Goal: Check status: Check status

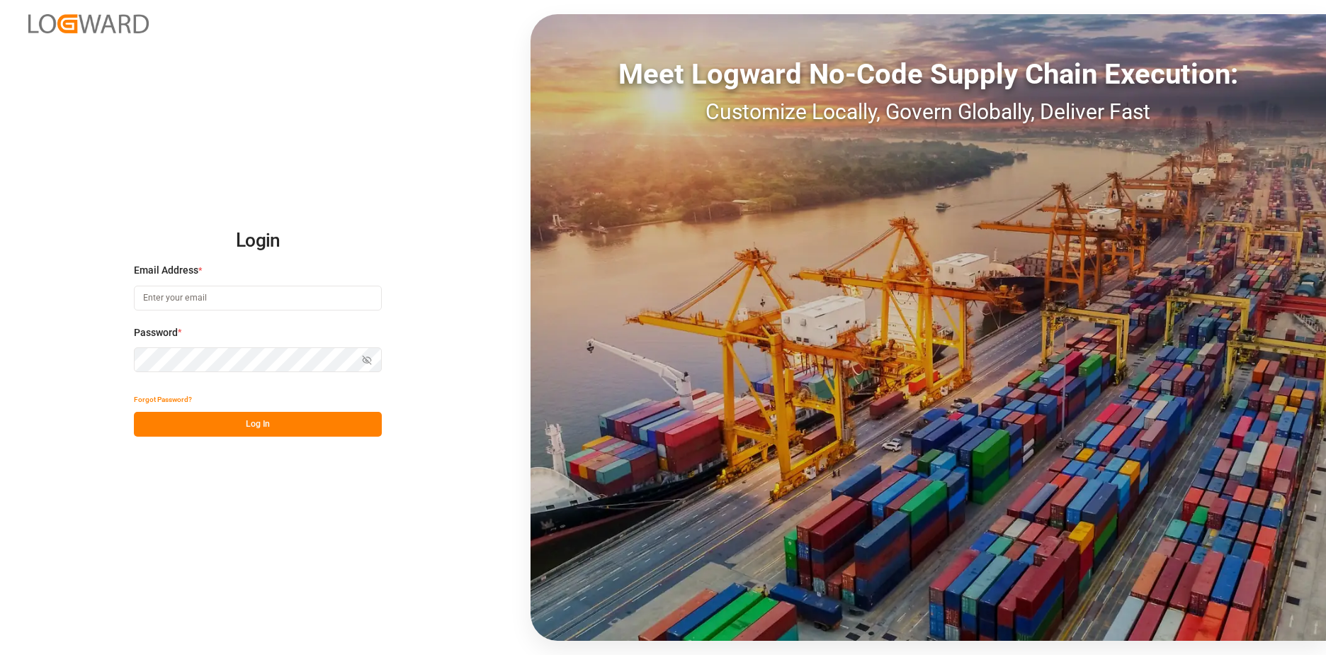
type input "[EMAIL_ADDRESS][DOMAIN_NAME]"
click at [262, 424] on button "Log In" at bounding box center [258, 424] width 248 height 25
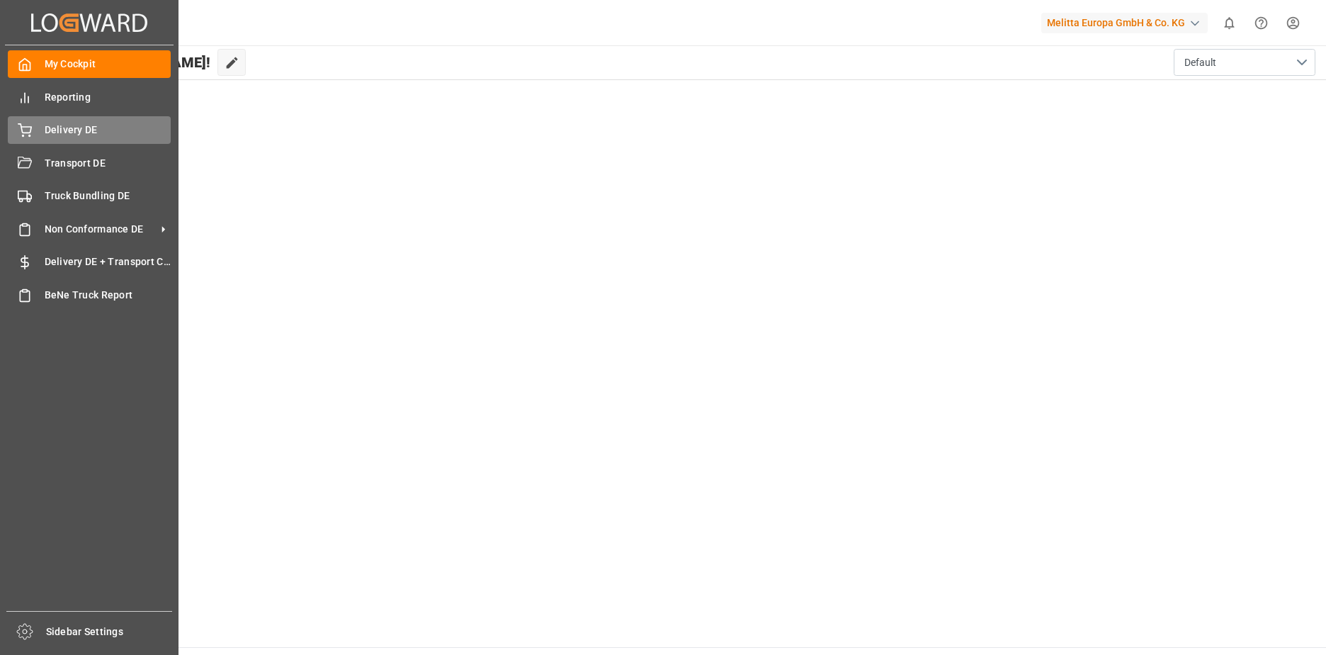
click at [73, 132] on span "Delivery DE" at bounding box center [108, 130] width 127 height 15
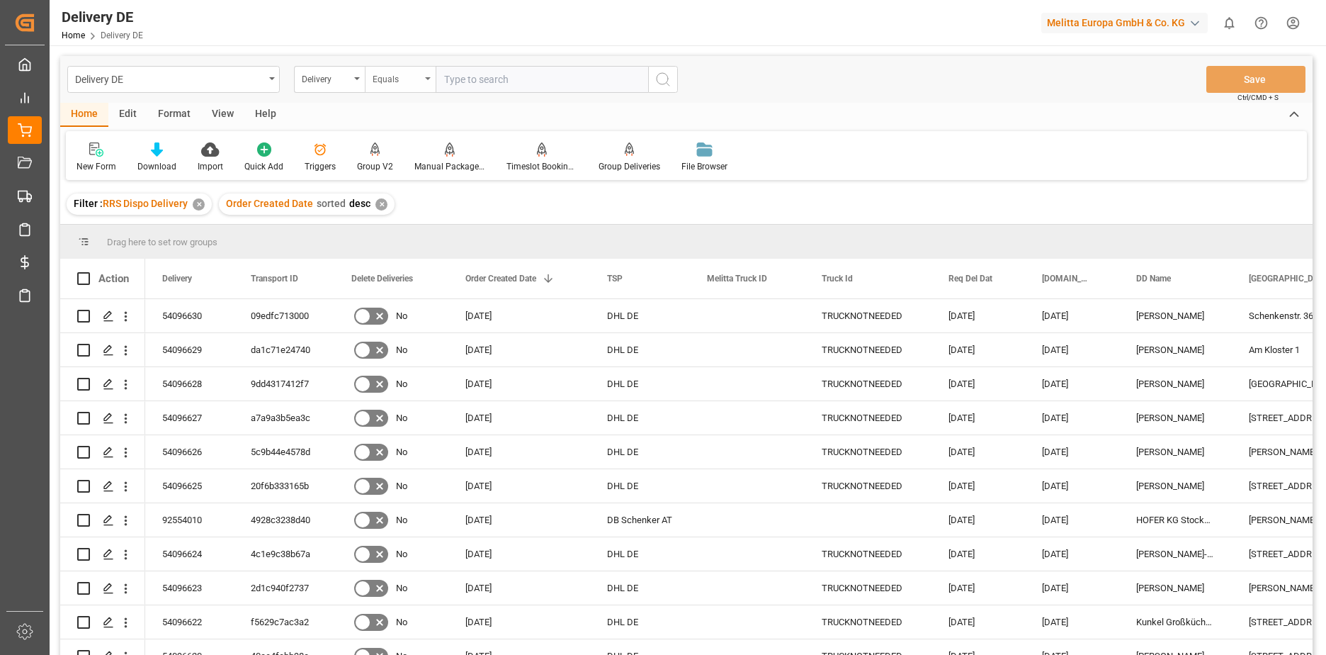
click at [427, 77] on div "Equals" at bounding box center [400, 79] width 71 height 27
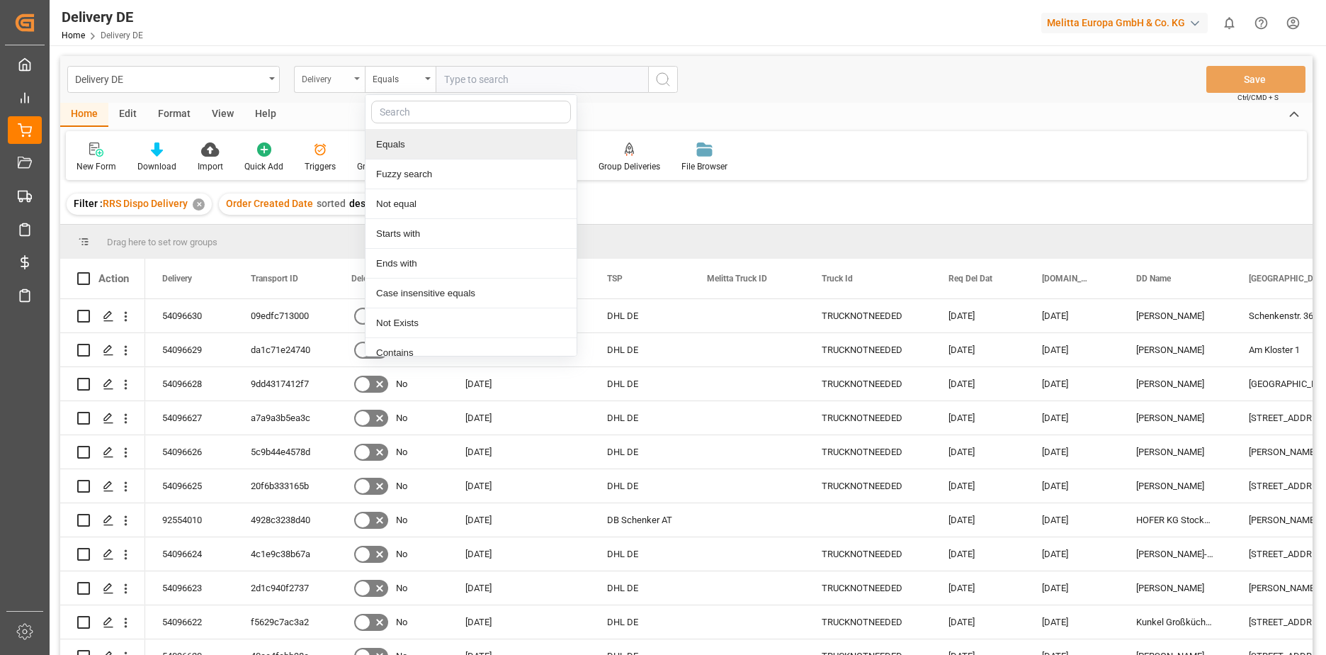
click at [355, 82] on div "Delivery" at bounding box center [329, 79] width 71 height 27
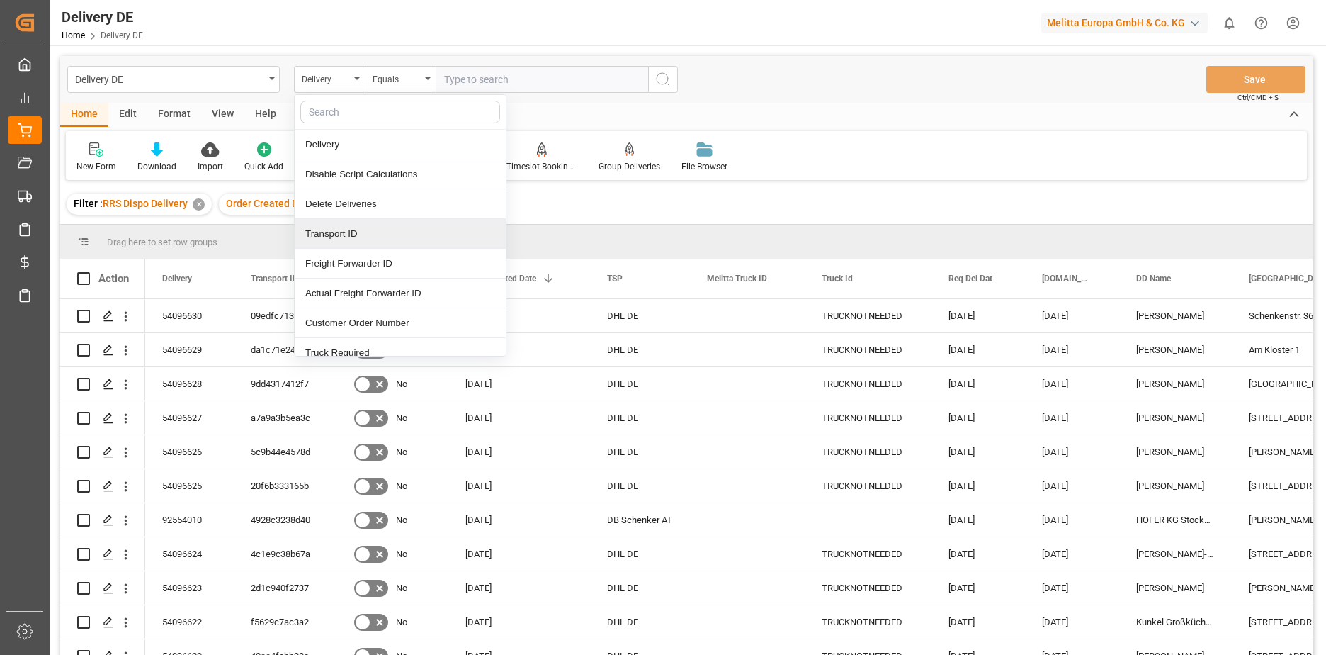
click at [356, 237] on div "Transport ID" at bounding box center [400, 234] width 211 height 30
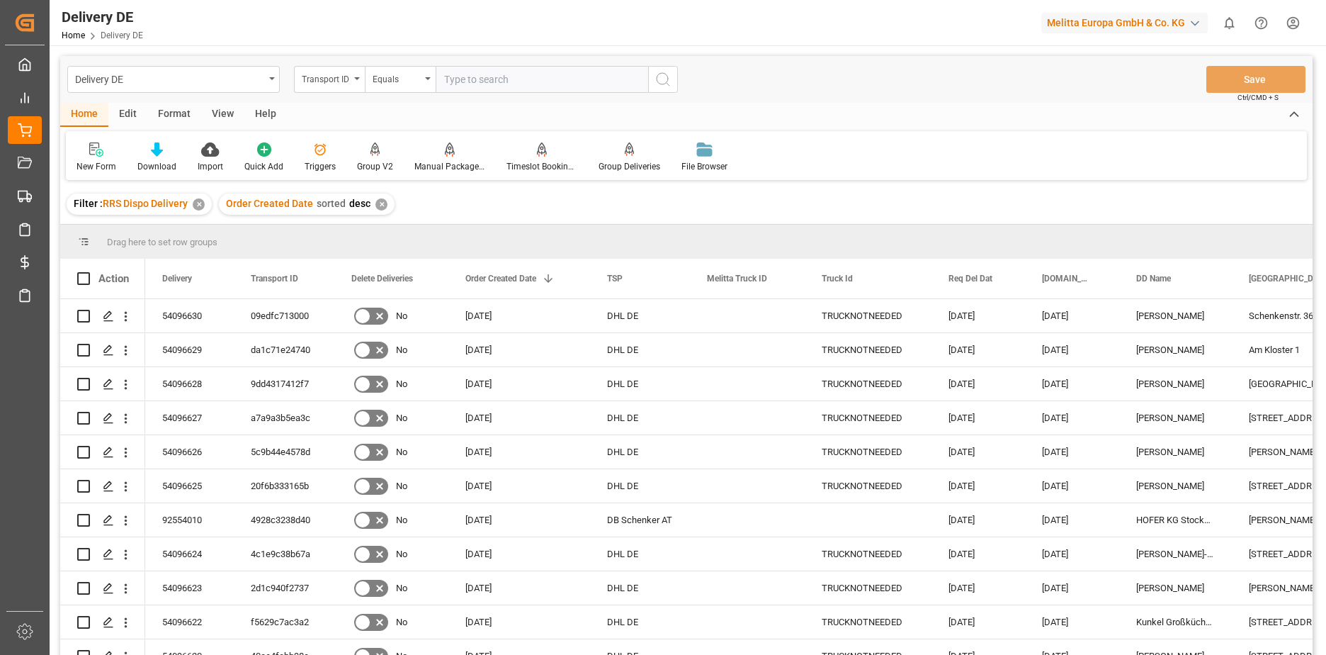
click at [475, 84] on input "text" at bounding box center [542, 79] width 213 height 27
paste input "- 600002098"
type input "- 600002098"
drag, startPoint x: 663, startPoint y: 83, endPoint x: 672, endPoint y: 92, distance: 12.5
click at [664, 83] on icon "search button" at bounding box center [663, 79] width 17 height 17
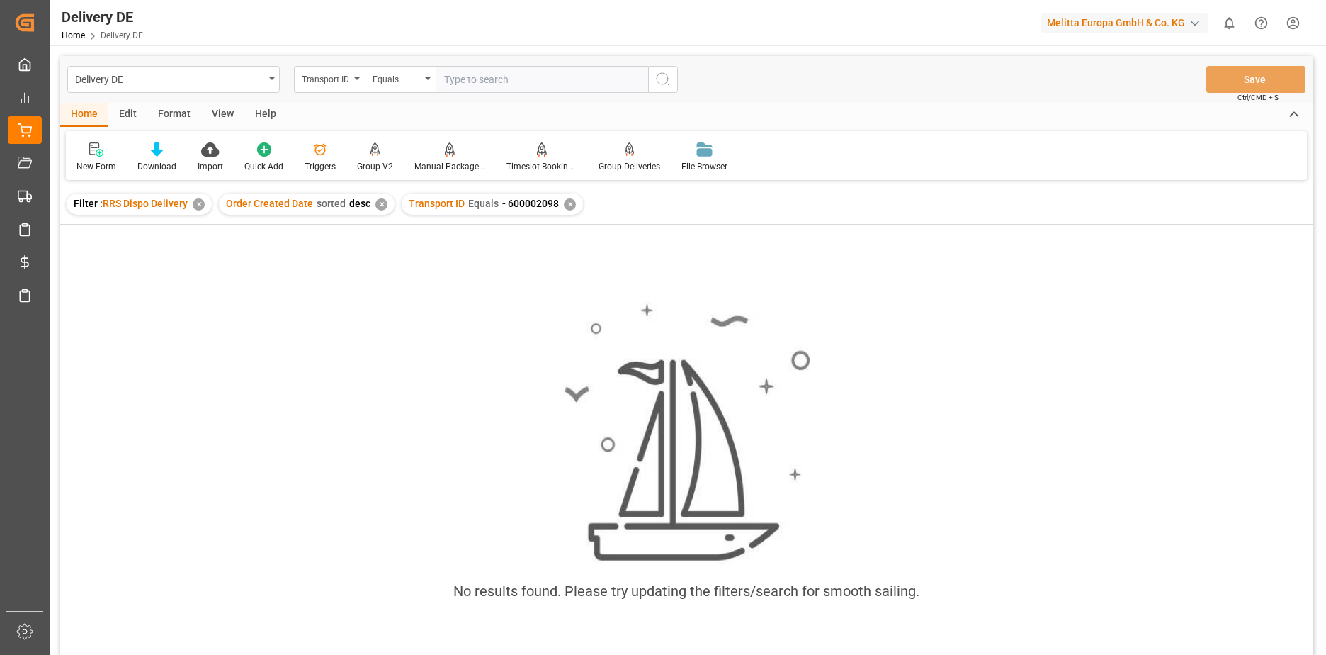
click at [564, 203] on div "✕" at bounding box center [570, 204] width 12 height 12
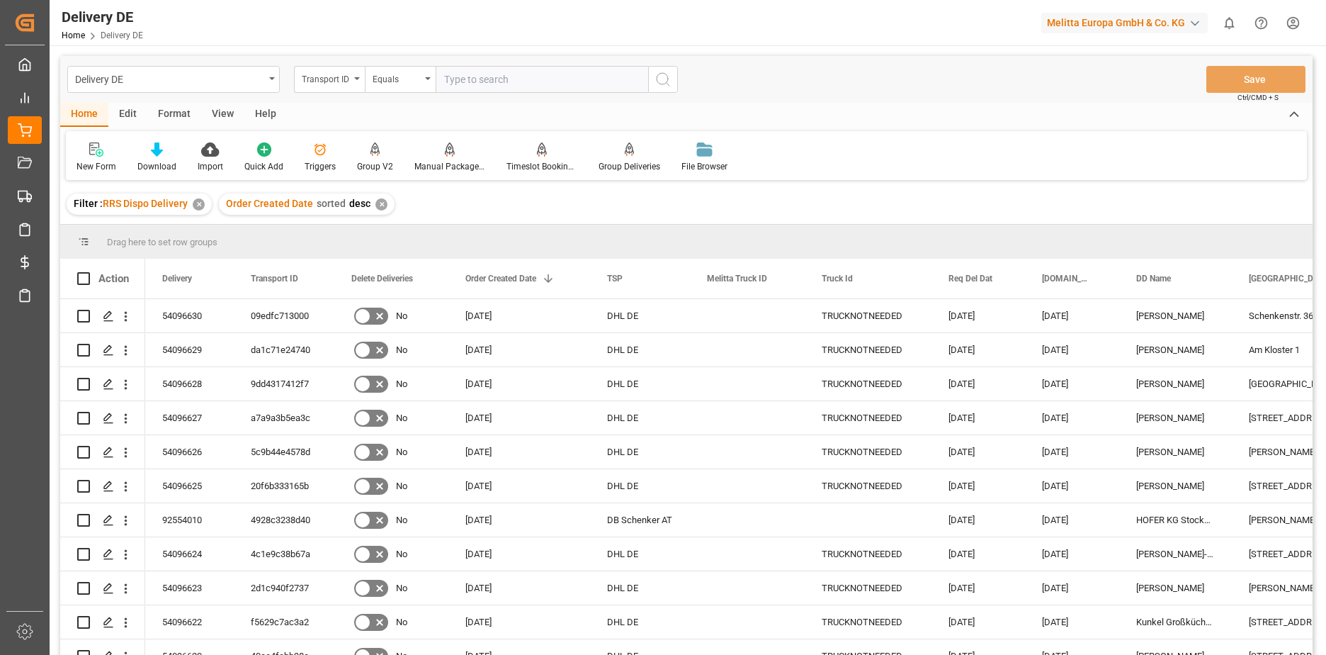
click at [378, 205] on div "✕" at bounding box center [381, 204] width 12 height 12
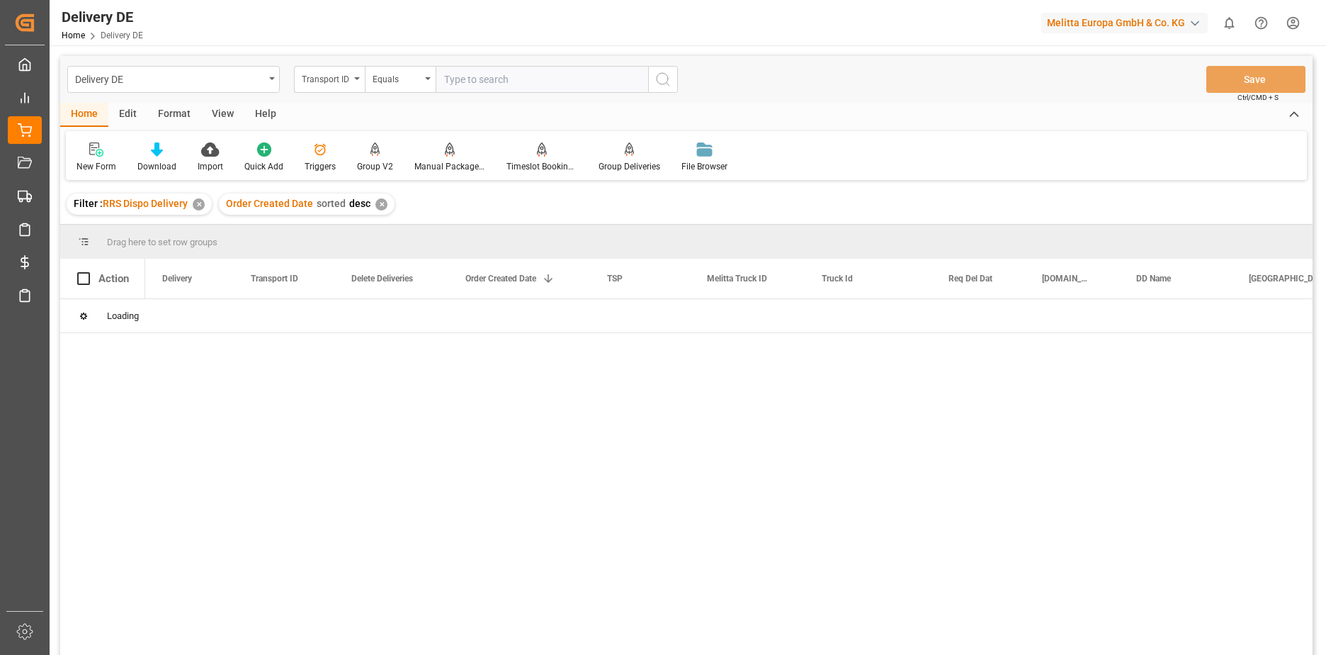
click at [493, 81] on input "text" at bounding box center [542, 79] width 213 height 27
paste input "0345f68a22b4"
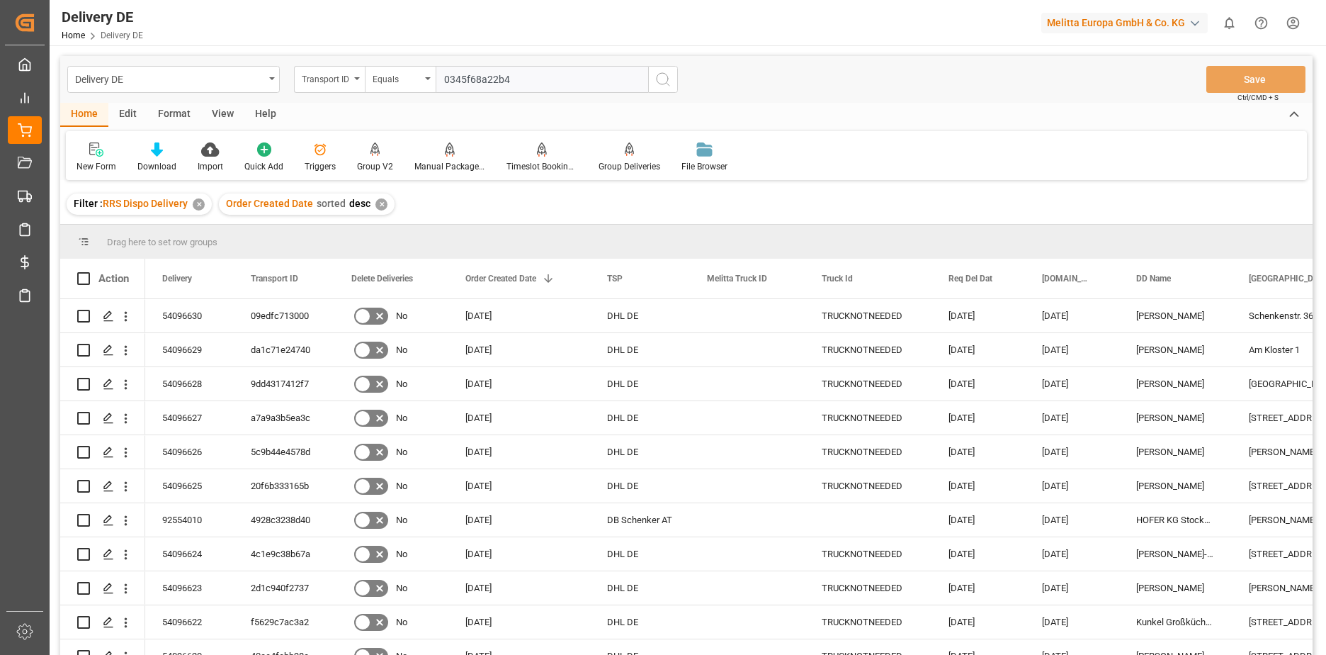
type input "0345f68a22b4"
click at [668, 87] on icon "search button" at bounding box center [663, 79] width 17 height 17
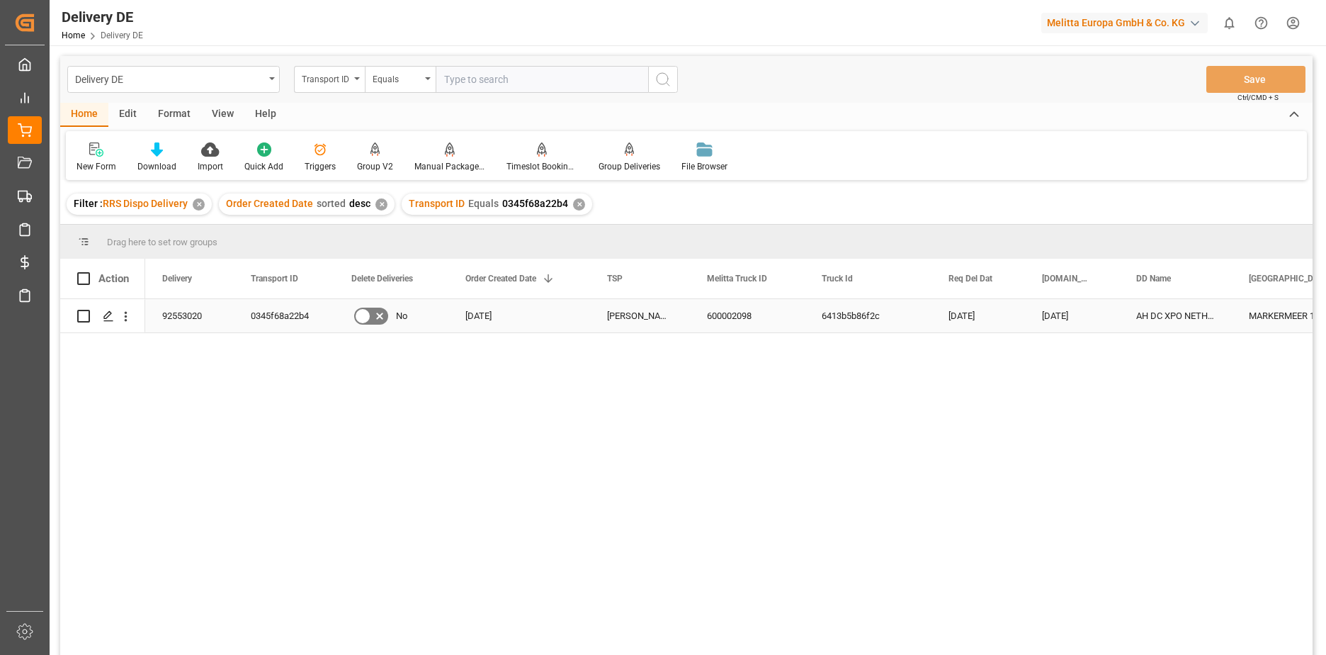
click at [183, 312] on div "92553020" at bounding box center [189, 315] width 89 height 33
drag, startPoint x: 218, startPoint y: 311, endPoint x: 487, endPoint y: 281, distance: 270.2
click at [191, 316] on div "92553020" at bounding box center [189, 315] width 89 height 33
click at [215, 314] on div "92553020" at bounding box center [189, 315] width 89 height 33
drag, startPoint x: 215, startPoint y: 314, endPoint x: 155, endPoint y: 310, distance: 60.4
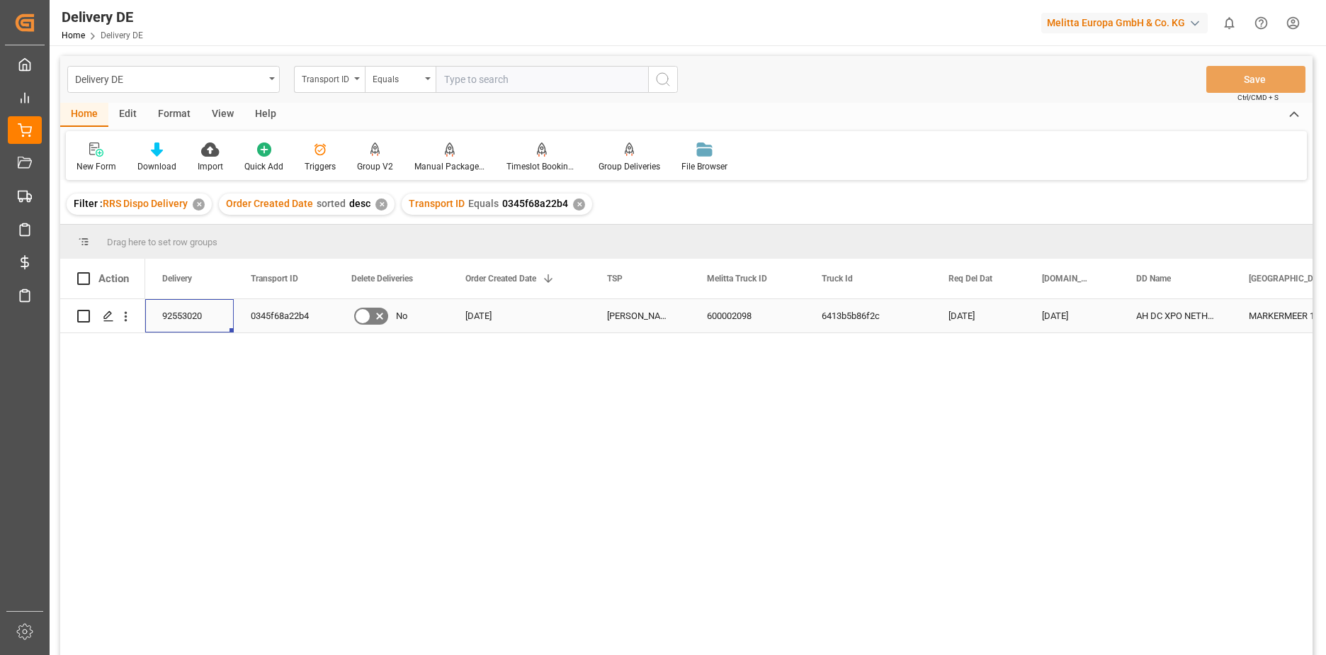
click at [155, 310] on div "92553020" at bounding box center [189, 315] width 89 height 33
